Goal: Task Accomplishment & Management: Use online tool/utility

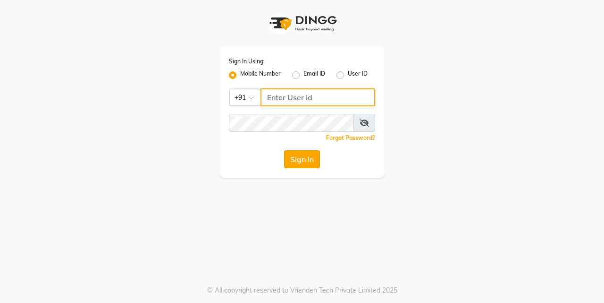
type input "7276795598"
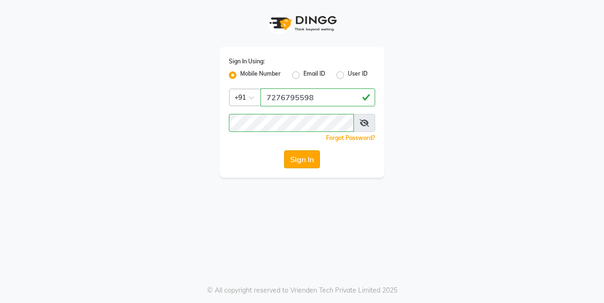
click at [306, 156] on button "Sign In" at bounding box center [302, 159] width 36 height 18
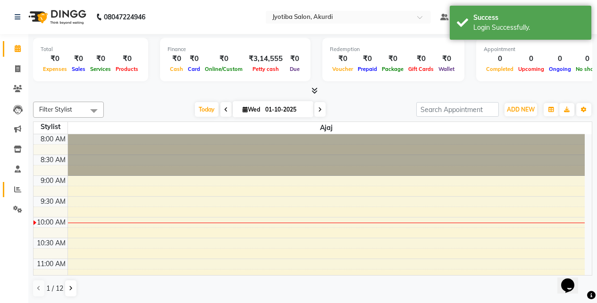
click at [13, 183] on link "Reports" at bounding box center [14, 190] width 23 height 16
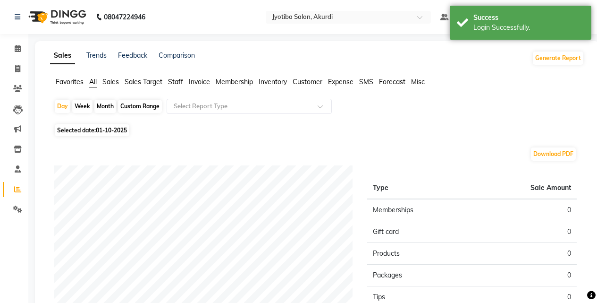
click at [106, 101] on div "Month" at bounding box center [105, 106] width 22 height 13
select select "10"
select select "2025"
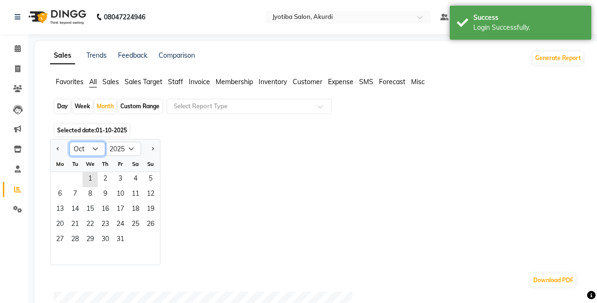
click at [94, 145] on select "Jan Feb Mar Apr May Jun [DATE] Aug Sep Oct Nov Dec" at bounding box center [87, 149] width 36 height 14
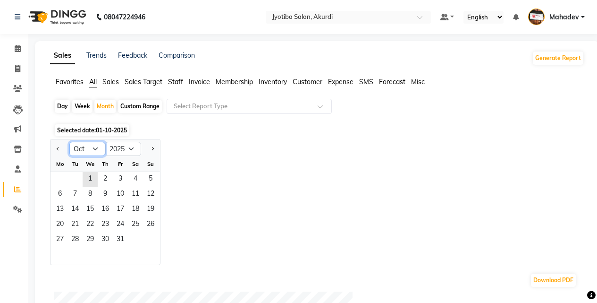
select select "9"
click at [69, 142] on select "Jan Feb Mar Apr May Jun [DATE] Aug Sep Oct Nov Dec" at bounding box center [87, 149] width 36 height 14
click at [62, 180] on span "1" at bounding box center [59, 179] width 15 height 15
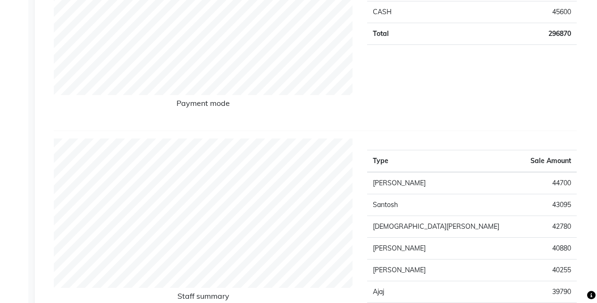
scroll to position [236, 0]
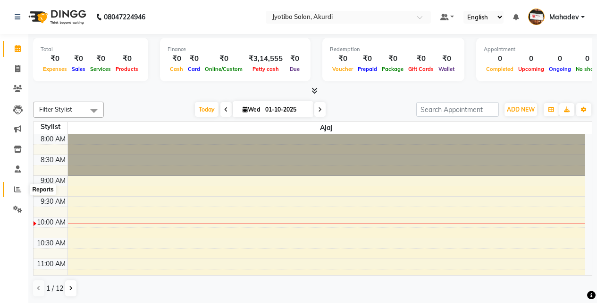
click at [13, 189] on span at bounding box center [17, 189] width 17 height 11
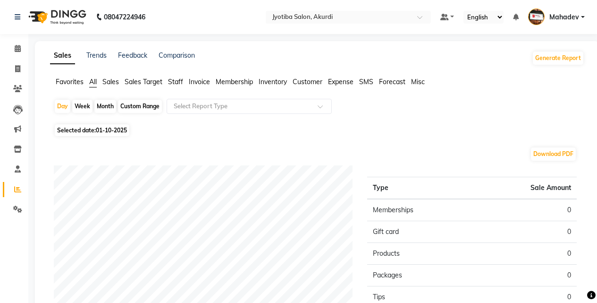
click at [343, 80] on span "Expense" at bounding box center [341, 81] width 26 height 9
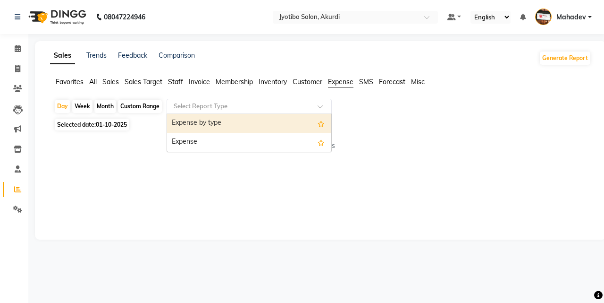
click at [320, 105] on span at bounding box center [324, 108] width 12 height 9
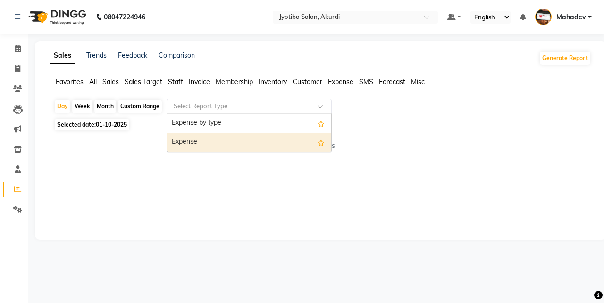
click at [297, 136] on div "Expense" at bounding box center [249, 142] width 164 height 19
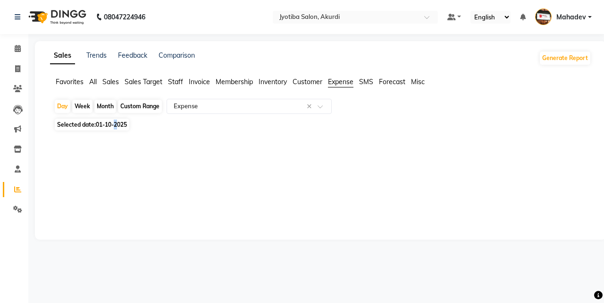
click at [119, 115] on div "Day Week Month Custom Range Select Report Type × Expense × Selected date: [DATE…" at bounding box center [321, 124] width 542 height 50
click at [114, 120] on span "Selected date: [DATE]" at bounding box center [92, 125] width 75 height 12
select select "10"
select select "2025"
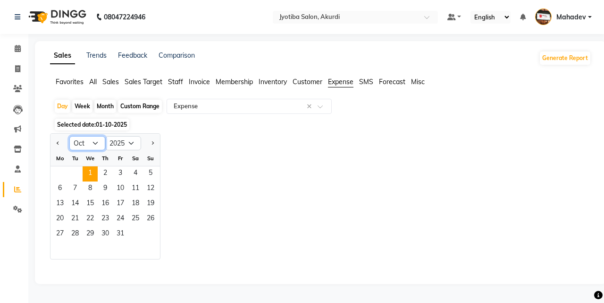
click at [95, 140] on select "Jan Feb Mar Apr May Jun [DATE] Aug Sep Oct Nov Dec" at bounding box center [87, 143] width 36 height 14
select select "9"
click at [69, 136] on select "Jan Feb Mar Apr May Jun [DATE] Aug Sep Oct Nov Dec" at bounding box center [87, 143] width 36 height 14
click at [63, 172] on span "1" at bounding box center [59, 173] width 15 height 15
select select "filtered_report"
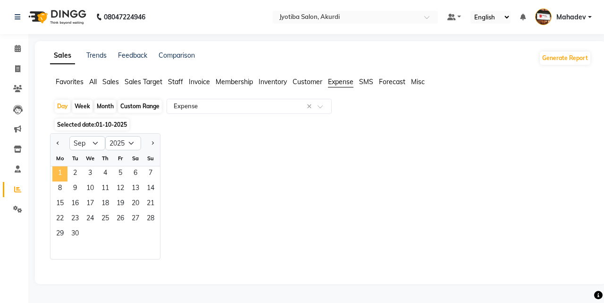
select select "pdf"
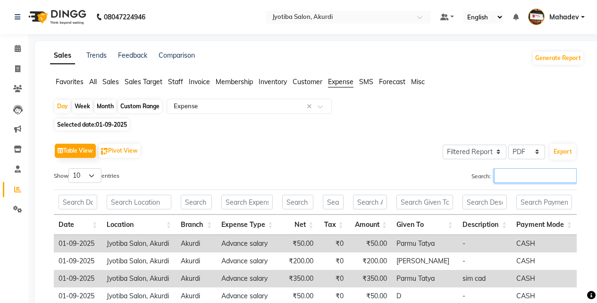
click at [507, 171] on input "Search:" at bounding box center [535, 175] width 83 height 15
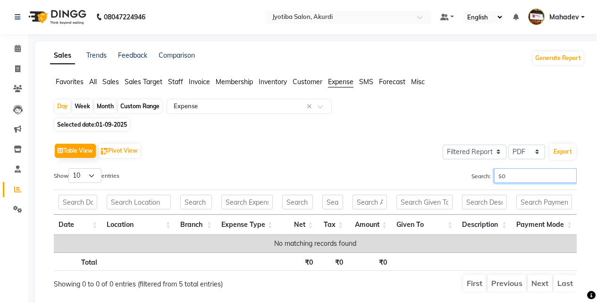
type input "soh"
click at [568, 177] on input "soh" at bounding box center [535, 175] width 83 height 15
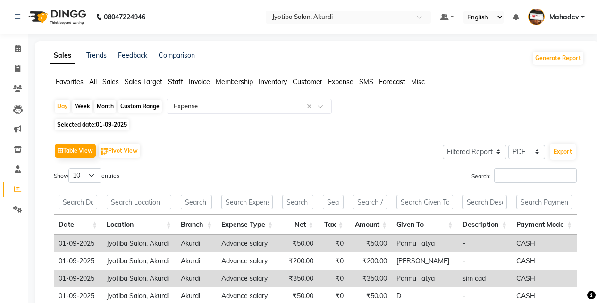
click at [104, 101] on div "Month" at bounding box center [105, 106] width 22 height 13
select select "9"
select select "2025"
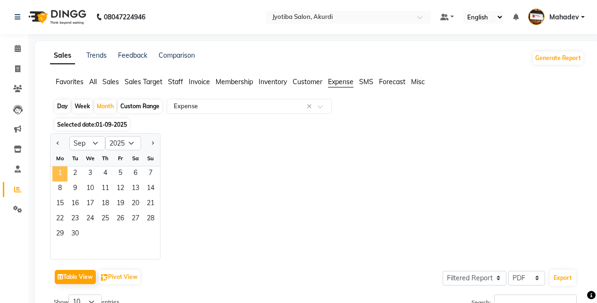
click at [61, 169] on span "1" at bounding box center [59, 173] width 15 height 15
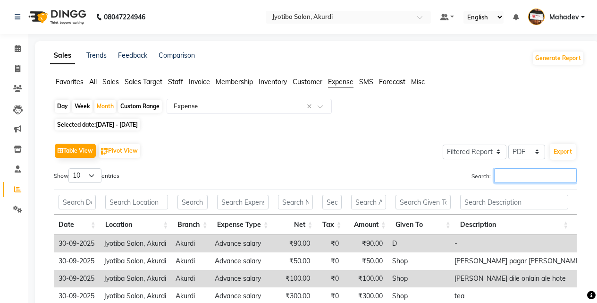
click at [544, 176] on input "Search:" at bounding box center [535, 175] width 83 height 15
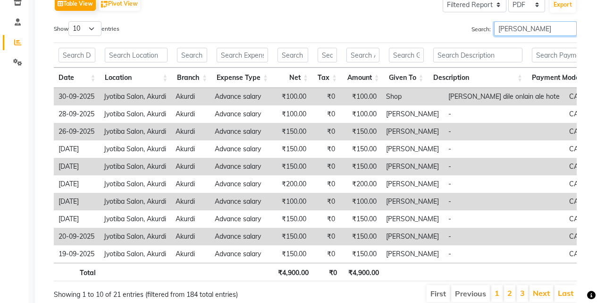
scroll to position [157, 0]
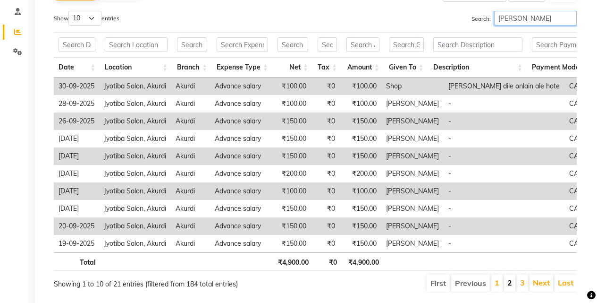
type input "[PERSON_NAME]"
click at [509, 287] on link "2" at bounding box center [510, 282] width 5 height 9
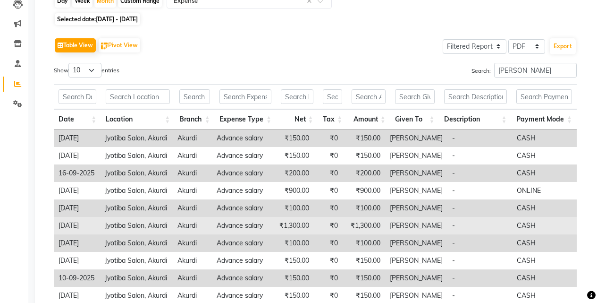
scroll to position [184, 0]
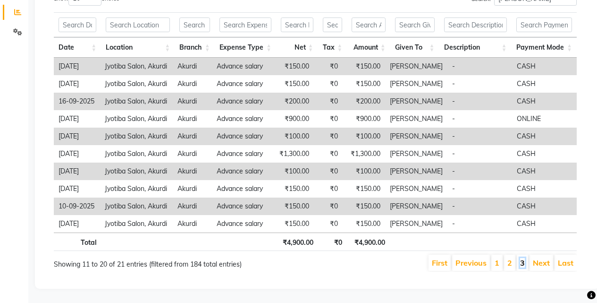
click at [523, 258] on link "3" at bounding box center [522, 262] width 5 height 9
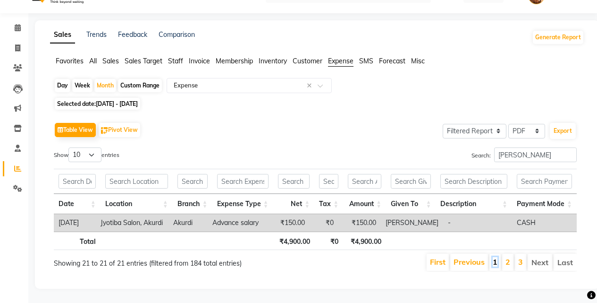
click at [496, 257] on link "1" at bounding box center [495, 261] width 5 height 9
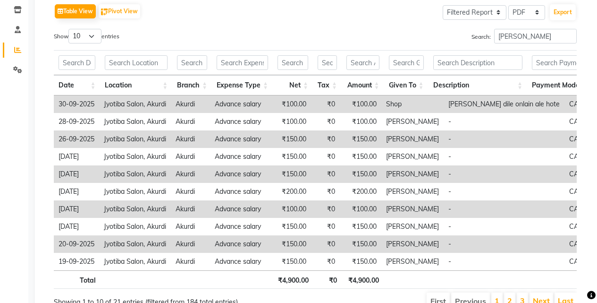
scroll to position [157, 0]
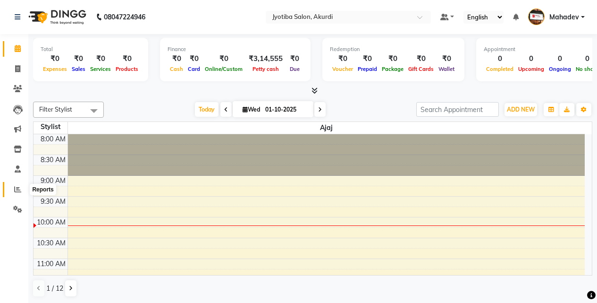
click at [14, 185] on span at bounding box center [17, 189] width 17 height 11
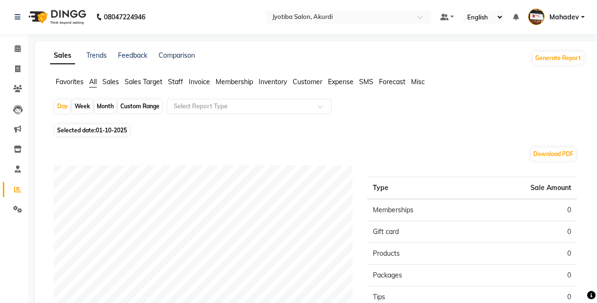
click at [104, 126] on span "Selected date: [DATE]" at bounding box center [92, 130] width 75 height 12
select select "10"
select select "2025"
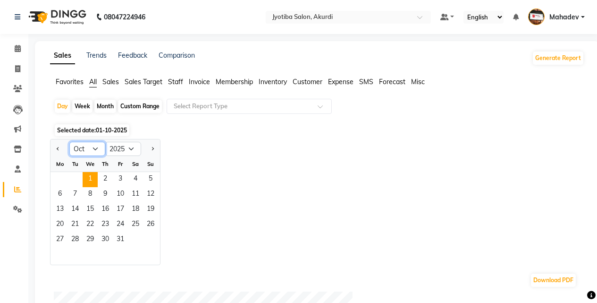
click at [85, 145] on select "Jan Feb Mar Apr May Jun [DATE] Aug Sep Oct Nov Dec" at bounding box center [87, 149] width 36 height 14
select select "9"
click at [69, 142] on select "Jan Feb Mar Apr May Jun [DATE] Aug Sep Oct Nov Dec" at bounding box center [87, 149] width 36 height 14
click at [64, 237] on span "29" at bounding box center [59, 239] width 15 height 15
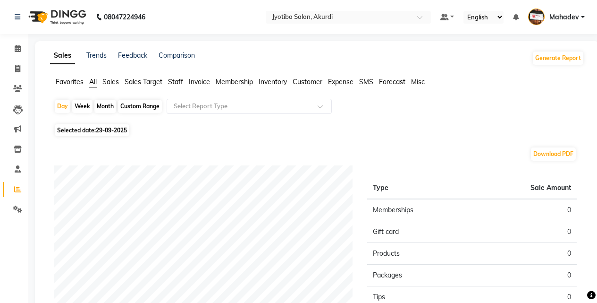
click at [106, 124] on span "Selected date: [DATE]" at bounding box center [92, 130] width 75 height 12
select select "9"
select select "2025"
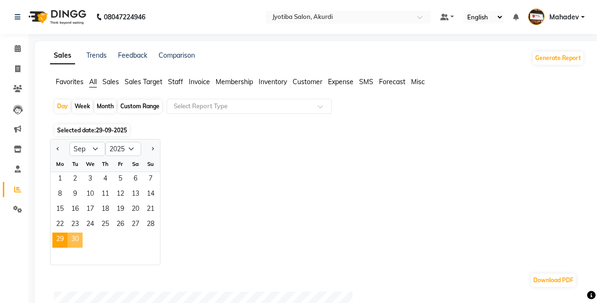
click at [78, 239] on span "30" at bounding box center [75, 239] width 15 height 15
